Goal: Navigation & Orientation: Find specific page/section

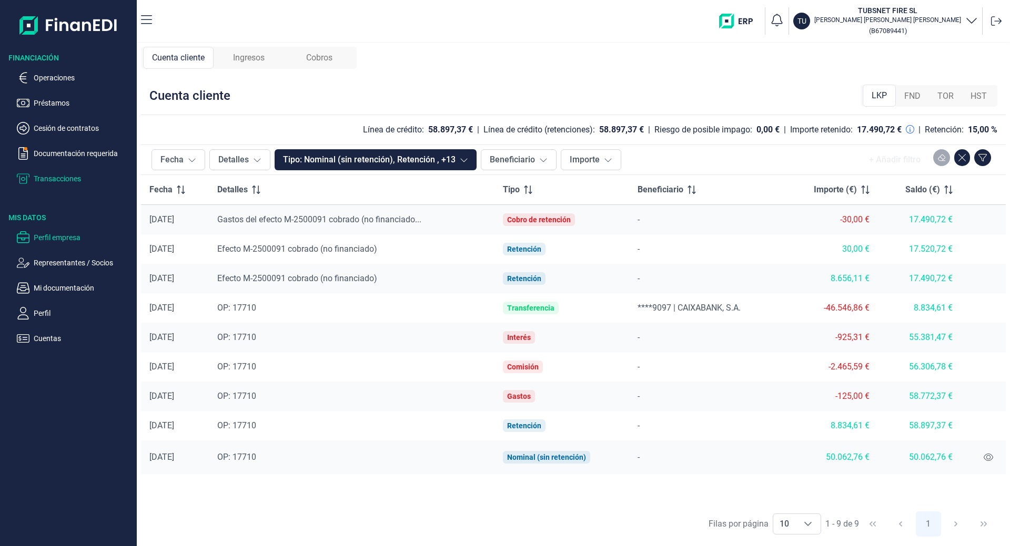
click at [58, 238] on p "Perfil empresa" at bounding box center [83, 237] width 99 height 13
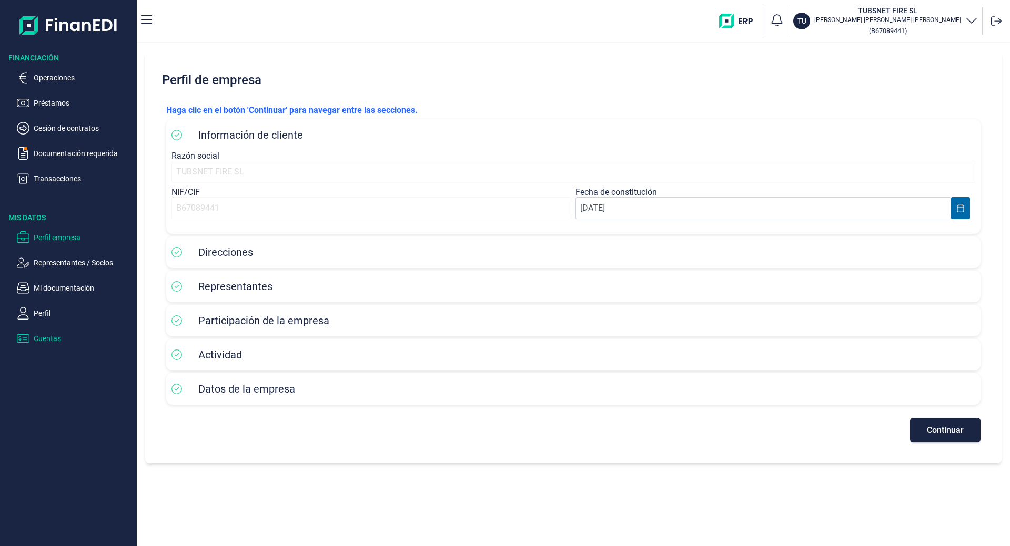
click at [40, 340] on p "Cuentas" at bounding box center [83, 338] width 99 height 13
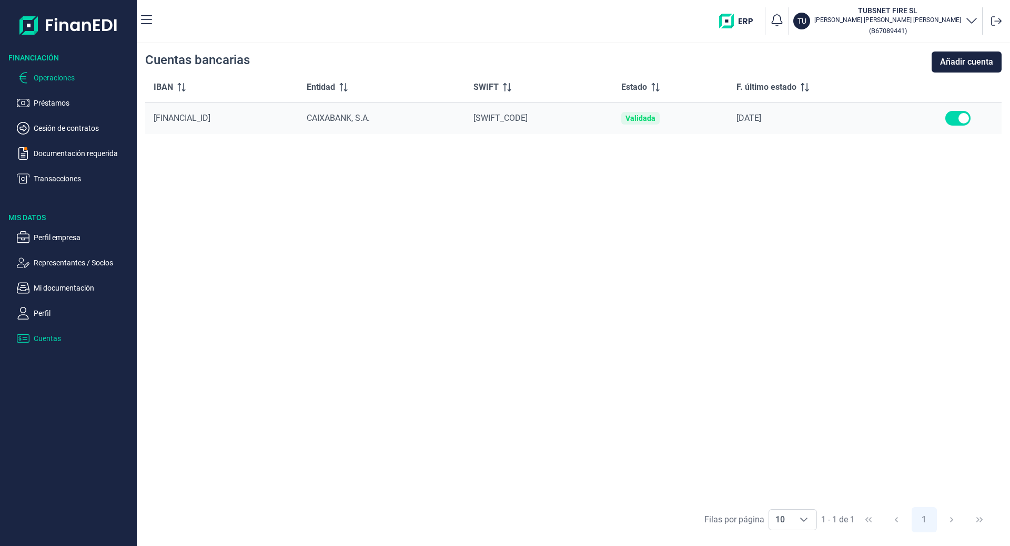
click at [57, 75] on p "Operaciones" at bounding box center [83, 78] width 99 height 13
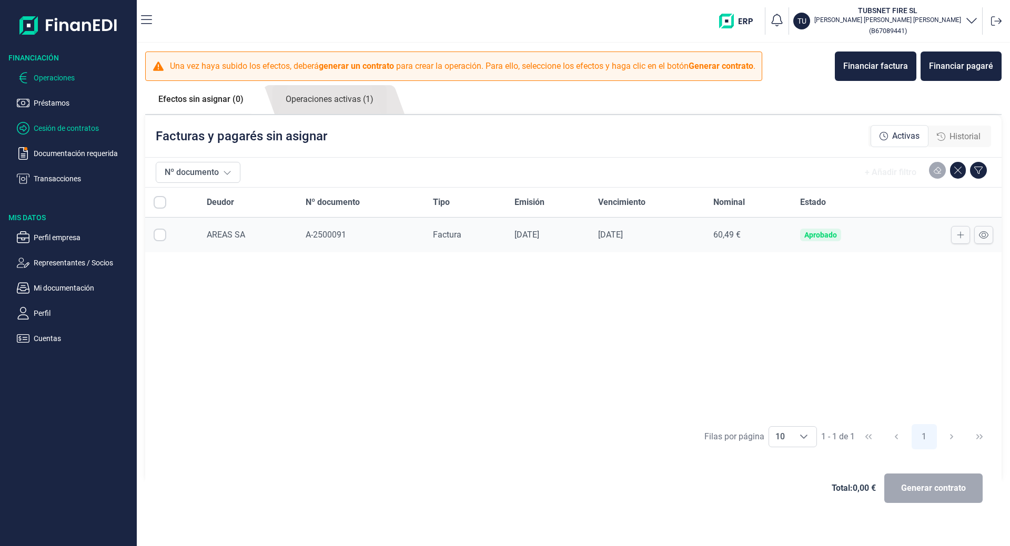
checkbox input "true"
